Goal: Navigation & Orientation: Find specific page/section

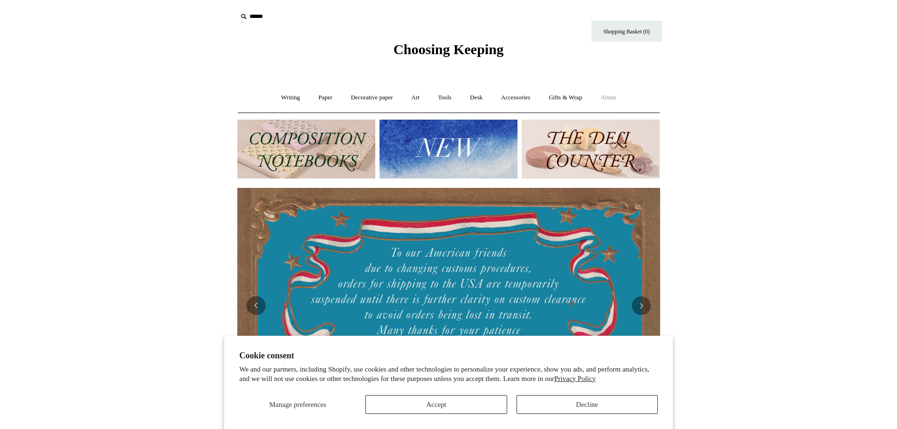
click at [625, 102] on link "About +" at bounding box center [608, 97] width 33 height 25
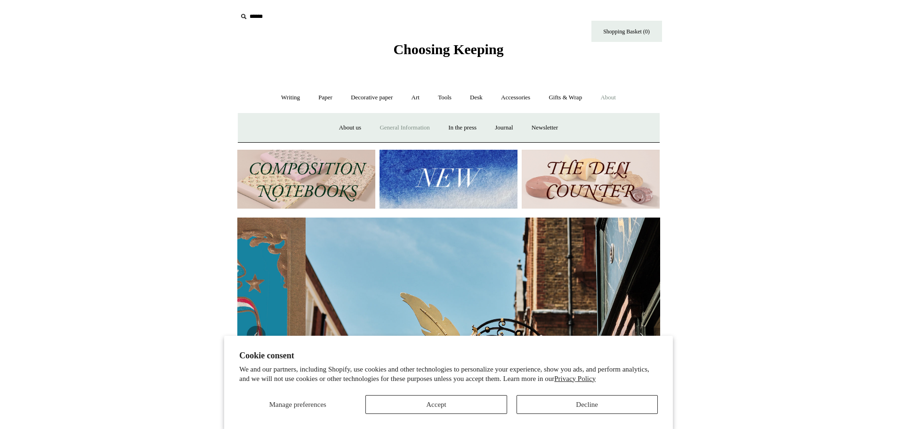
scroll to position [0, 423]
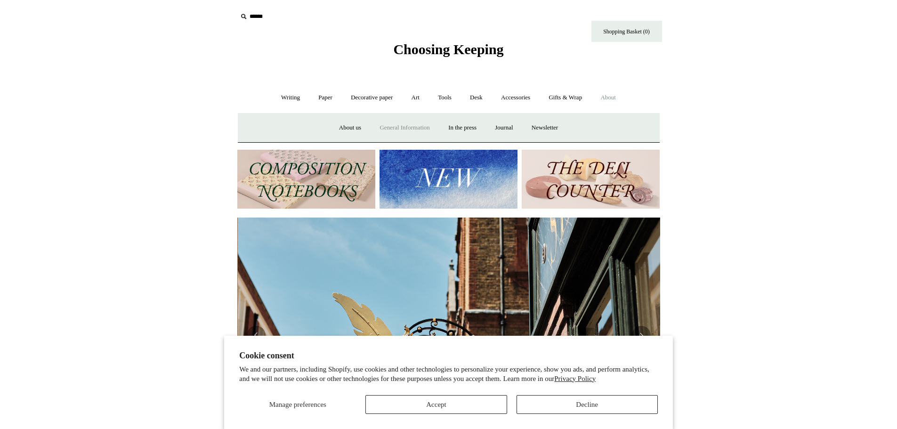
click at [410, 131] on link "General Information" at bounding box center [404, 127] width 67 height 25
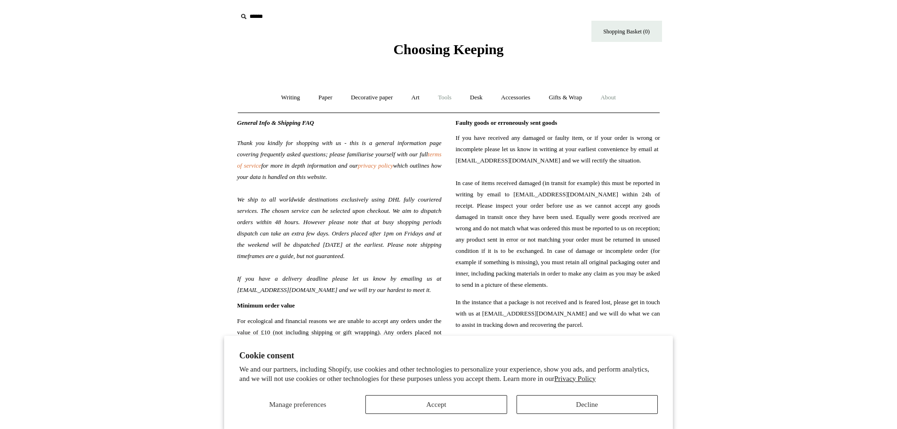
click at [442, 103] on link "Tools +" at bounding box center [445, 97] width 31 height 25
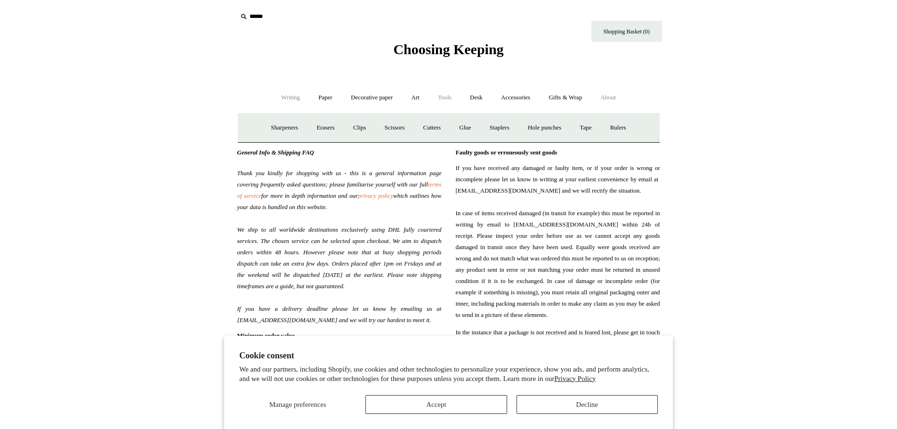
click at [274, 96] on link "Writing +" at bounding box center [291, 97] width 36 height 25
click at [333, 128] on link "Fountain pens +" at bounding box center [333, 127] width 51 height 25
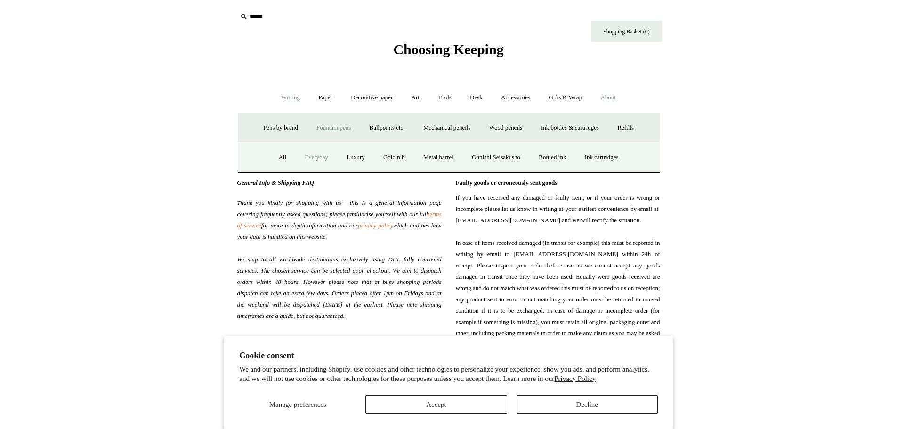
click at [309, 158] on link "Everyday" at bounding box center [316, 157] width 41 height 25
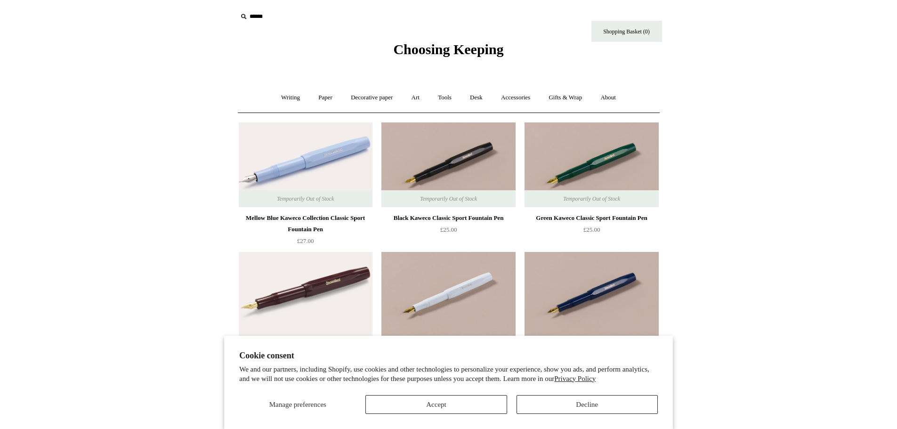
scroll to position [47, 0]
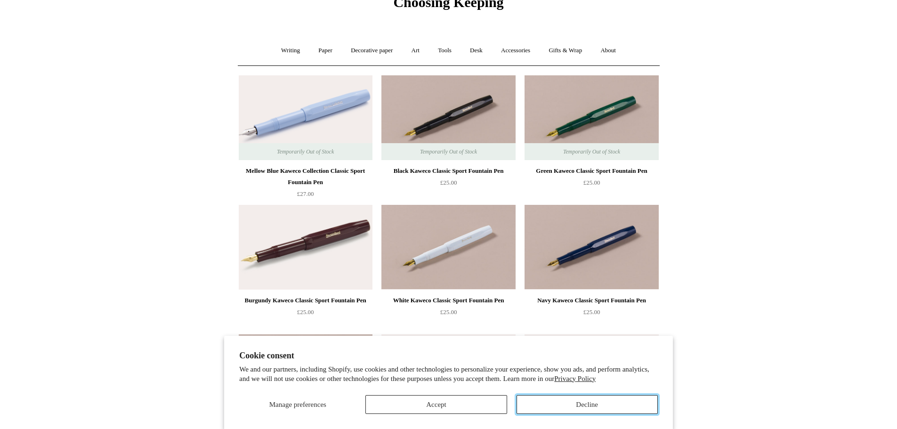
click at [589, 409] on button "Decline" at bounding box center [587, 404] width 141 height 19
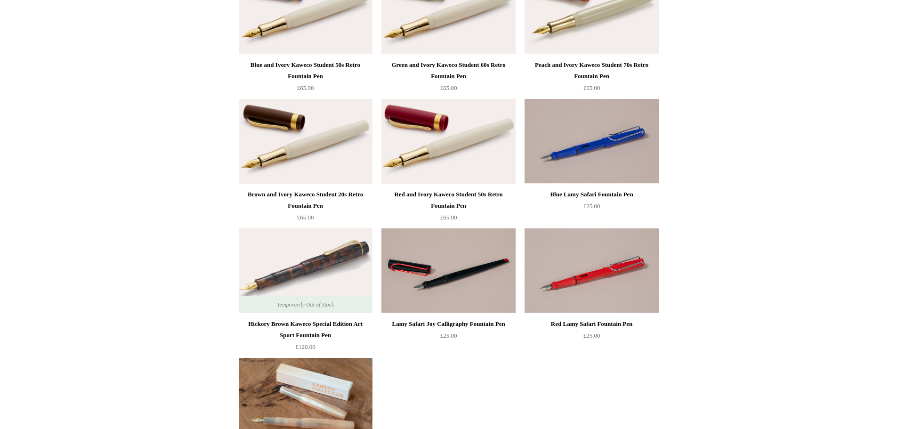
scroll to position [848, 0]
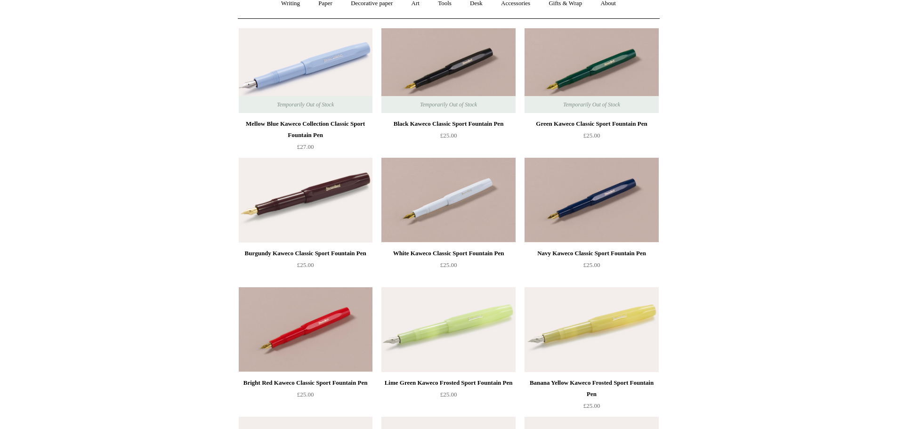
scroll to position [0, 0]
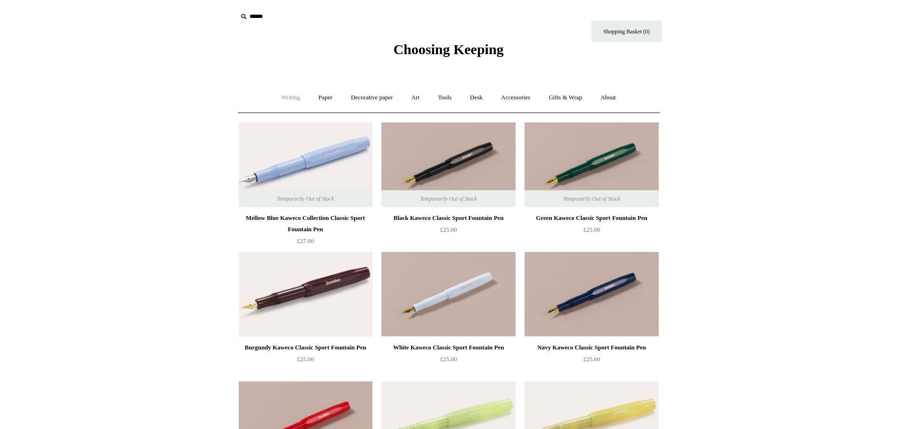
click at [288, 97] on link "Writing +" at bounding box center [291, 97] width 36 height 25
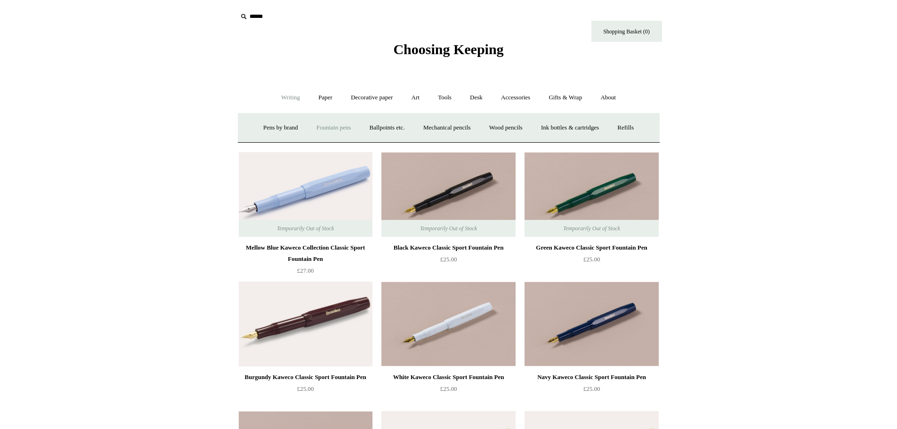
click at [314, 129] on link "Fountain pens +" at bounding box center [333, 127] width 51 height 25
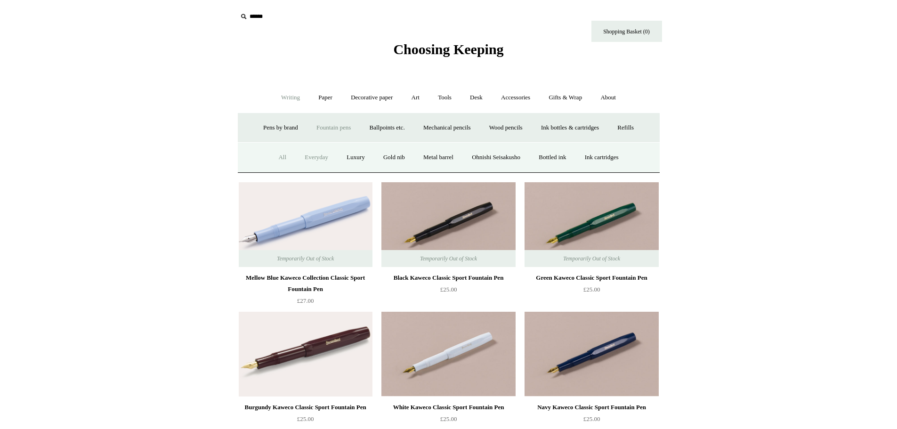
click at [270, 151] on link "All" at bounding box center [282, 157] width 25 height 25
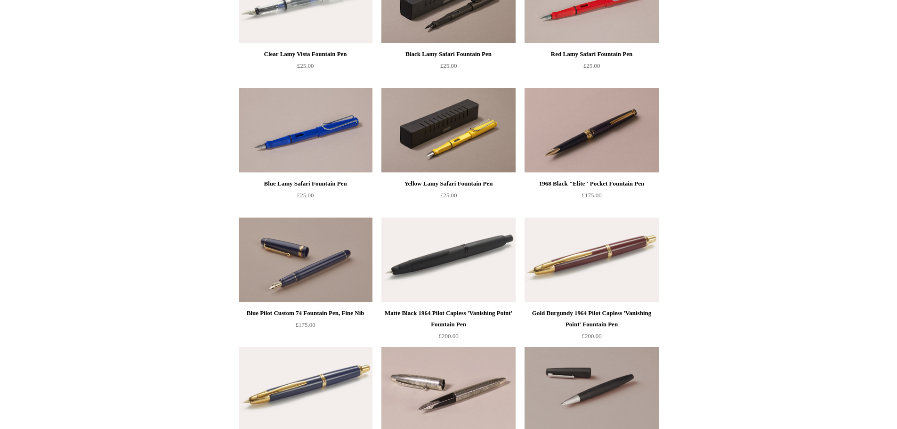
scroll to position [1036, 0]
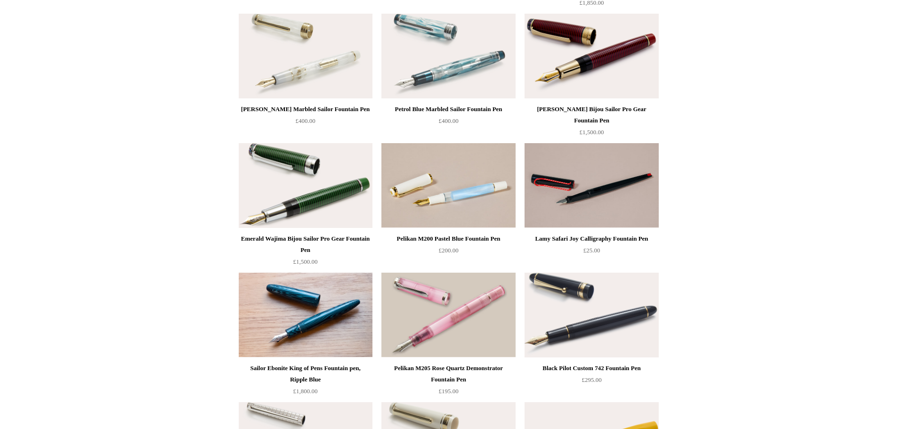
scroll to position [3627, 0]
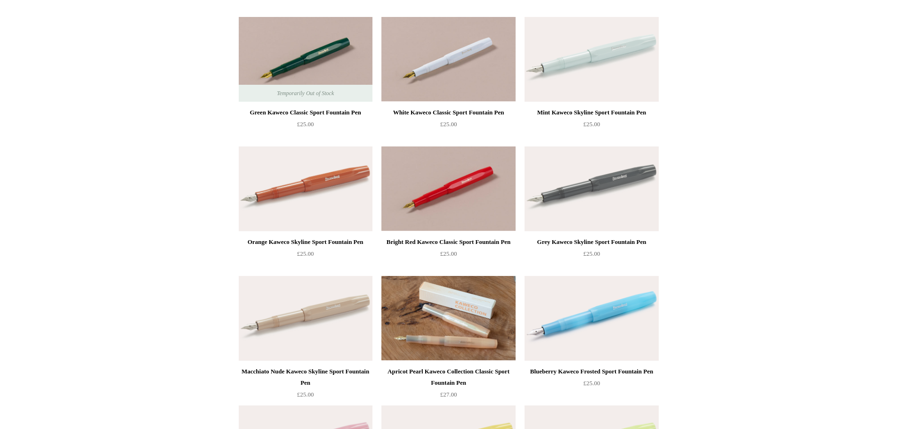
scroll to position [236, 0]
